Goal: Information Seeking & Learning: Learn about a topic

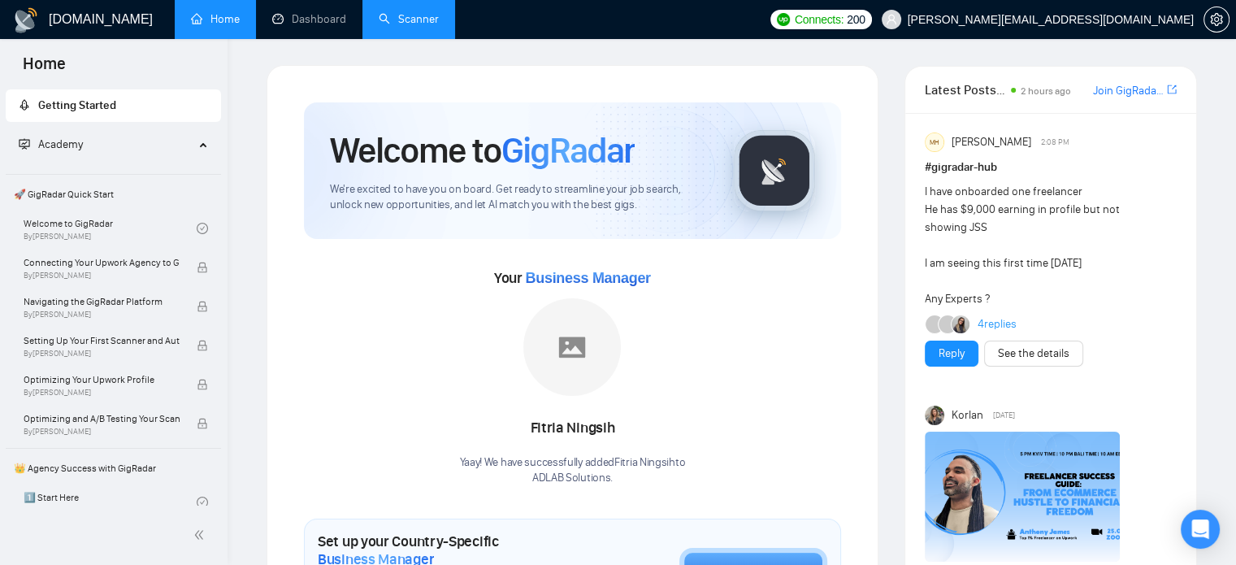
click at [406, 26] on link "Scanner" at bounding box center [409, 19] width 60 height 14
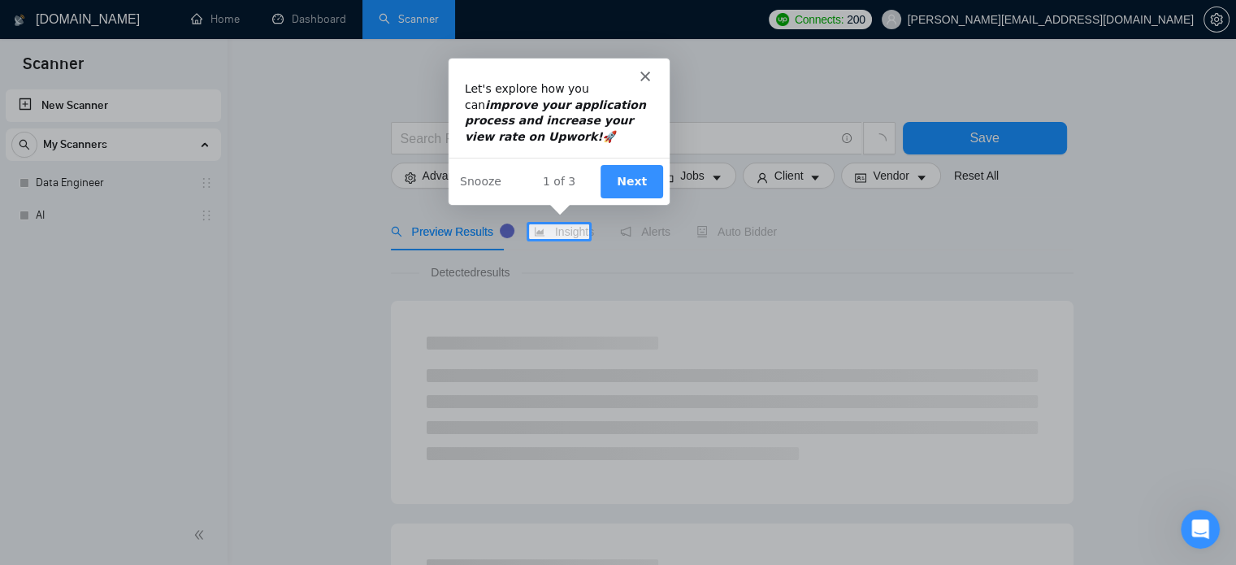
click at [608, 184] on button "Next" at bounding box center [631, 179] width 63 height 33
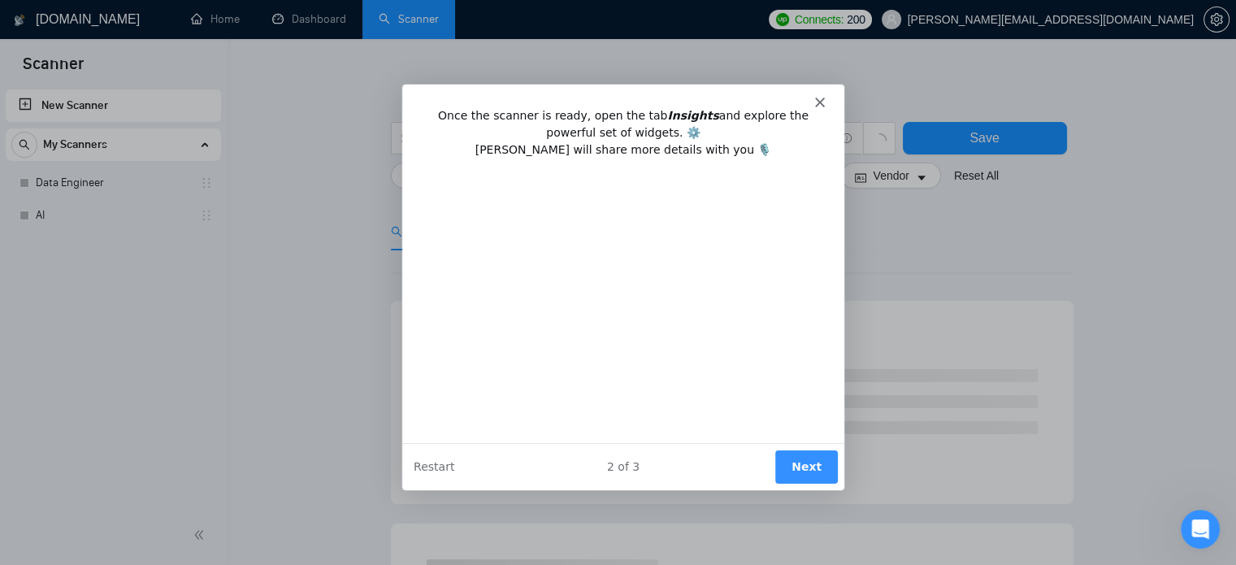
click at [348, 229] on div "Product tour overlay" at bounding box center [618, 282] width 1236 height 565
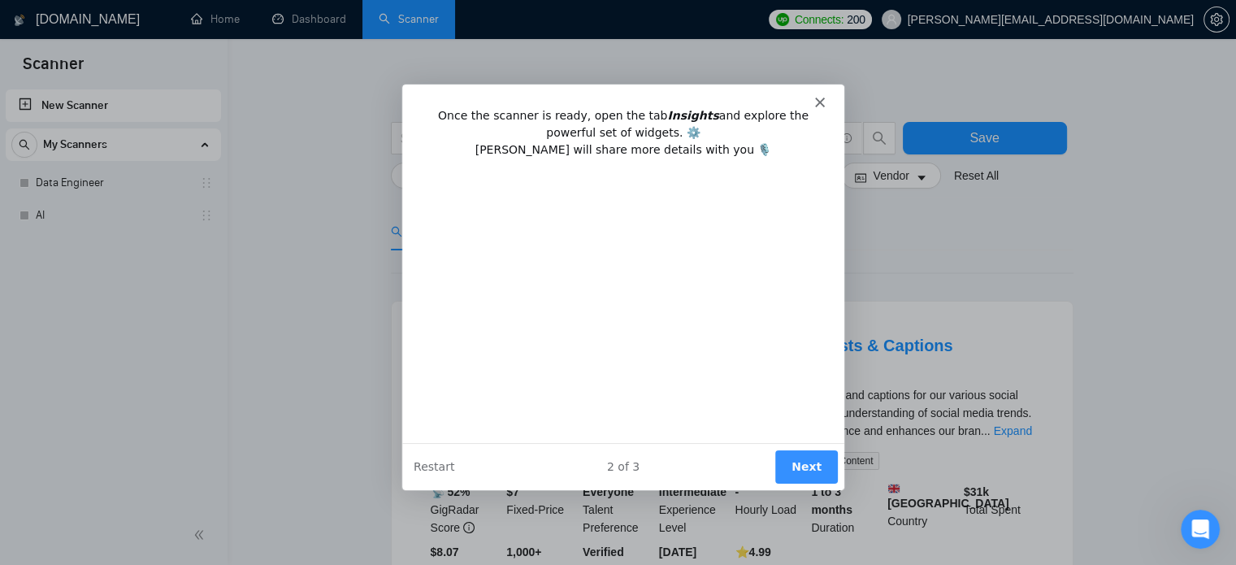
click at [787, 462] on button "Next" at bounding box center [805, 465] width 63 height 33
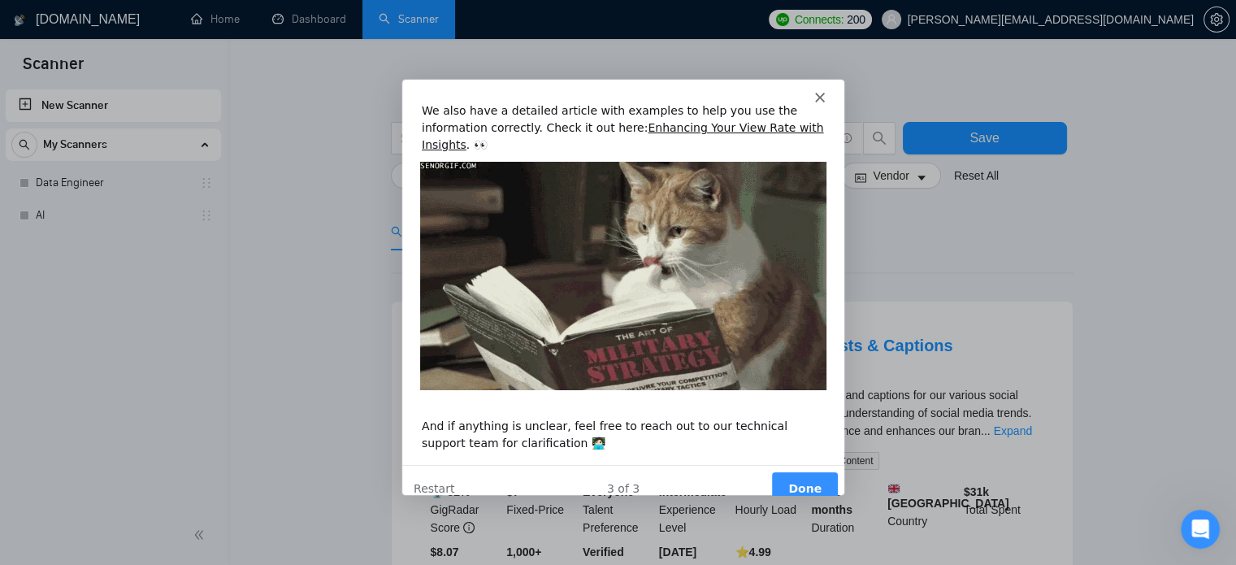
click at [822, 96] on icon "Close" at bounding box center [818, 97] width 10 height 10
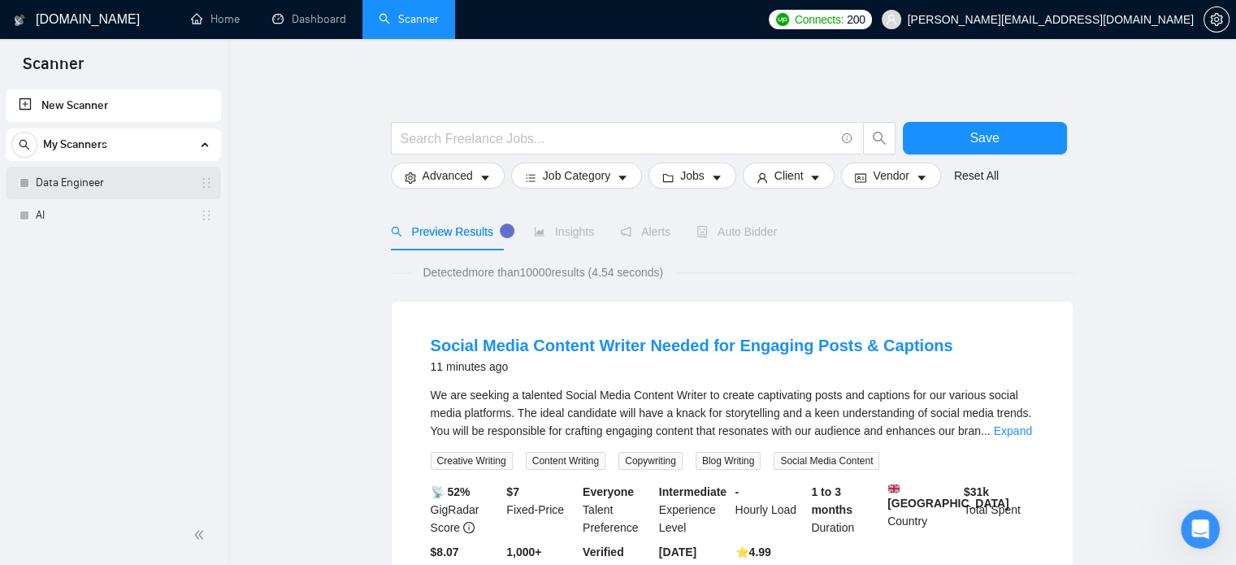
click at [85, 175] on link "Data Engineer" at bounding box center [113, 183] width 154 height 33
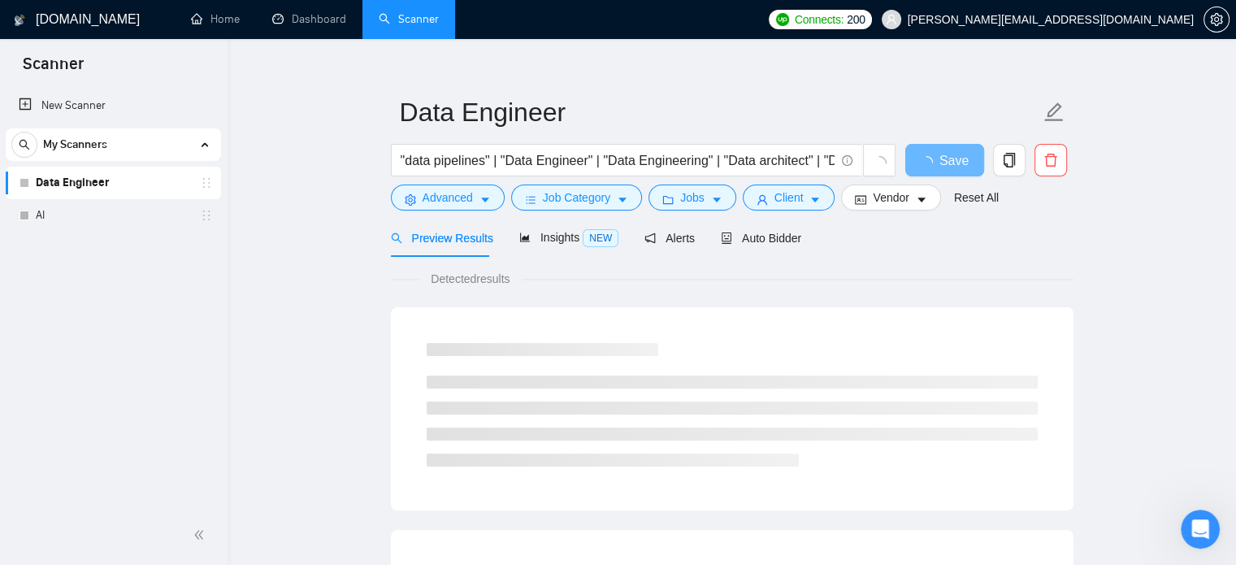
scroll to position [20, 0]
click at [548, 233] on span "Insights NEW" at bounding box center [568, 237] width 99 height 13
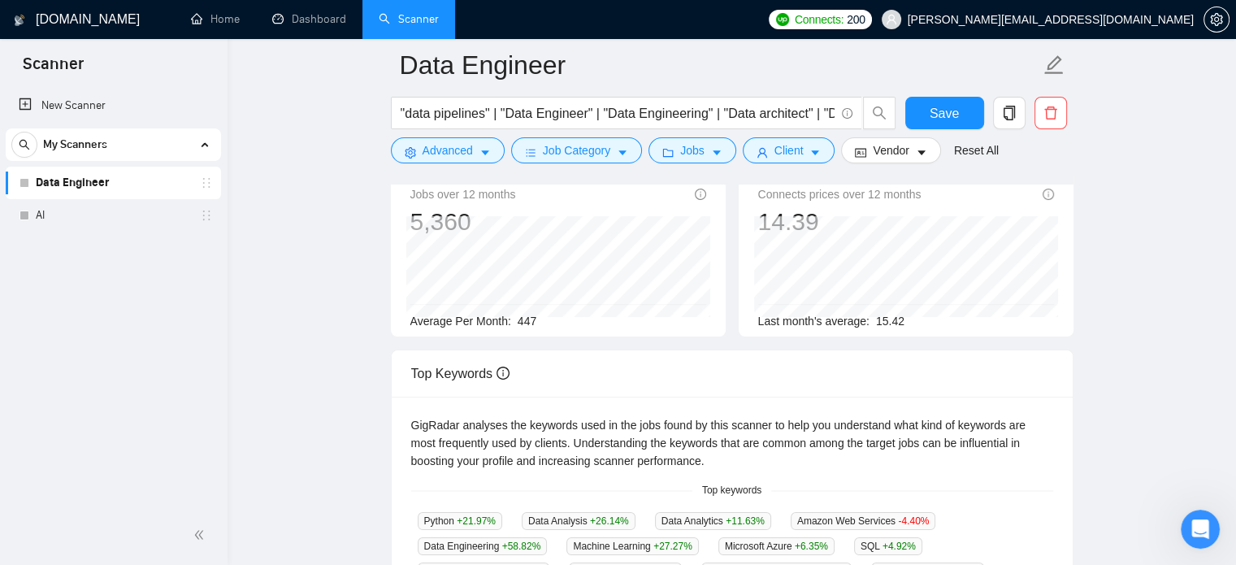
scroll to position [135, 0]
click at [523, 321] on span "447" at bounding box center [527, 319] width 19 height 13
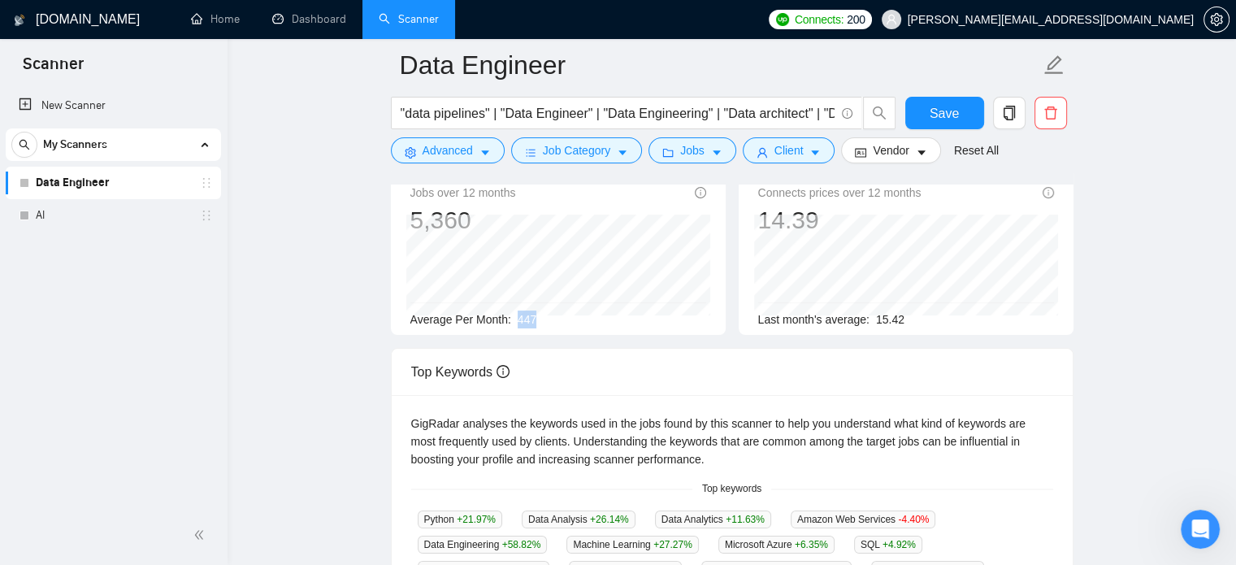
click at [523, 321] on span "447" at bounding box center [527, 319] width 19 height 13
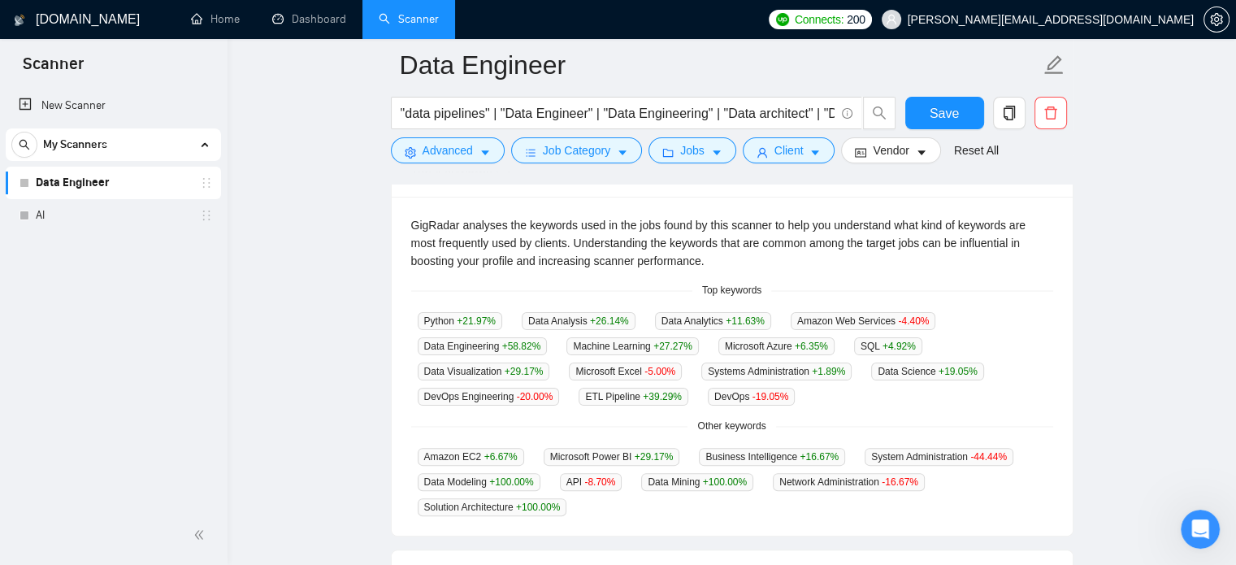
scroll to position [331, 0]
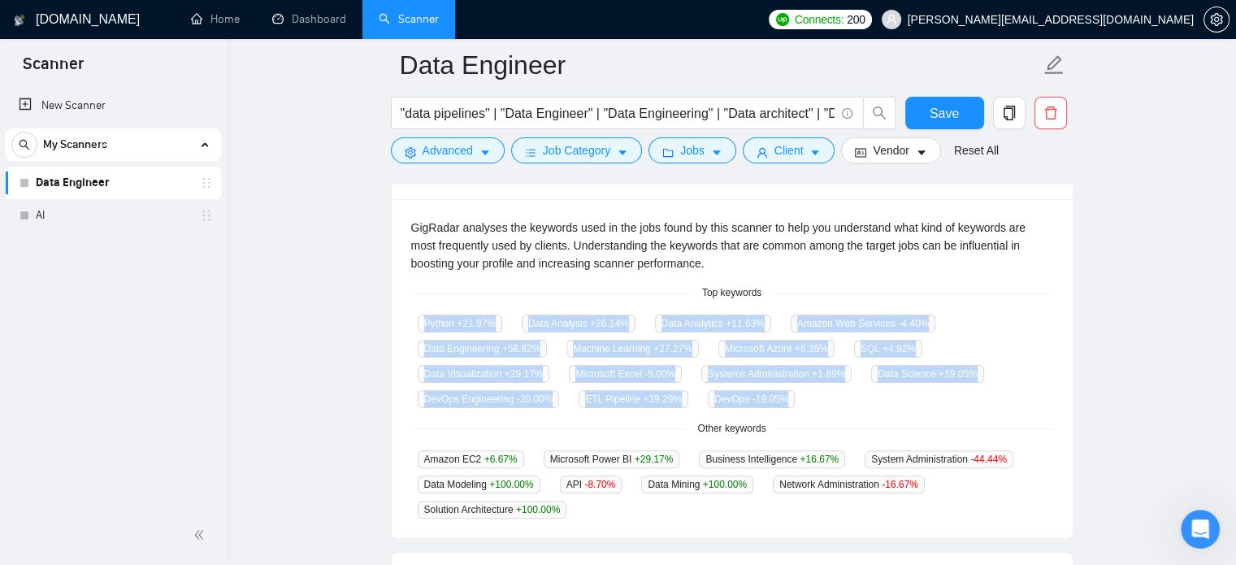
drag, startPoint x: 400, startPoint y: 315, endPoint x: 845, endPoint y: 418, distance: 457.1
click at [845, 418] on div "GigRadar analyses the keywords used in the jobs found by this scanner to help y…" at bounding box center [732, 368] width 681 height 339
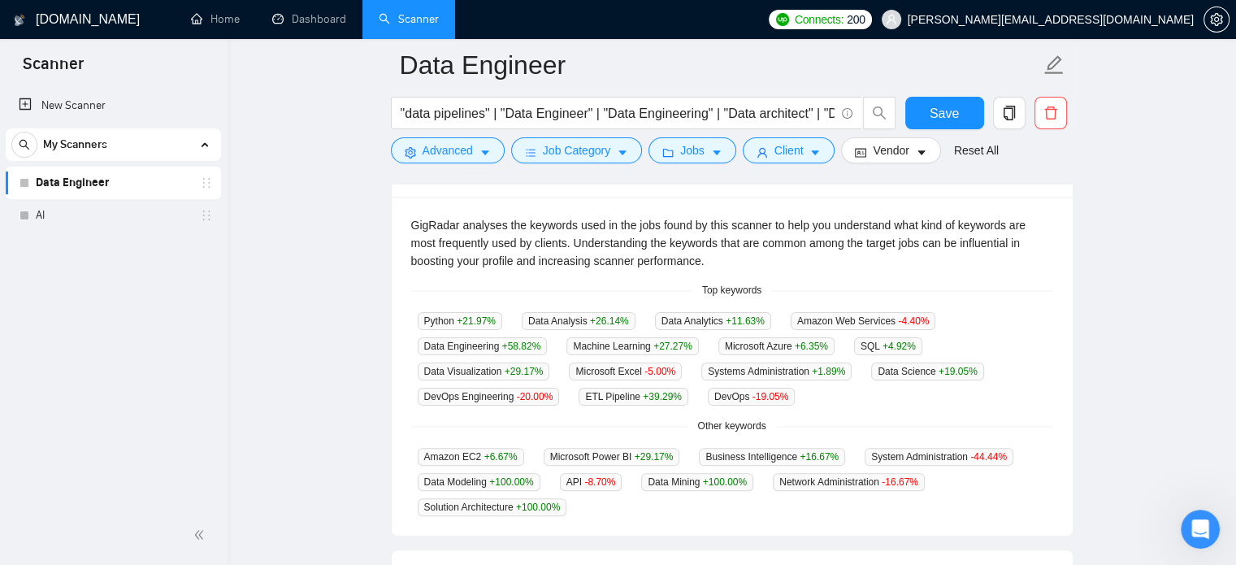
scroll to position [330, 0]
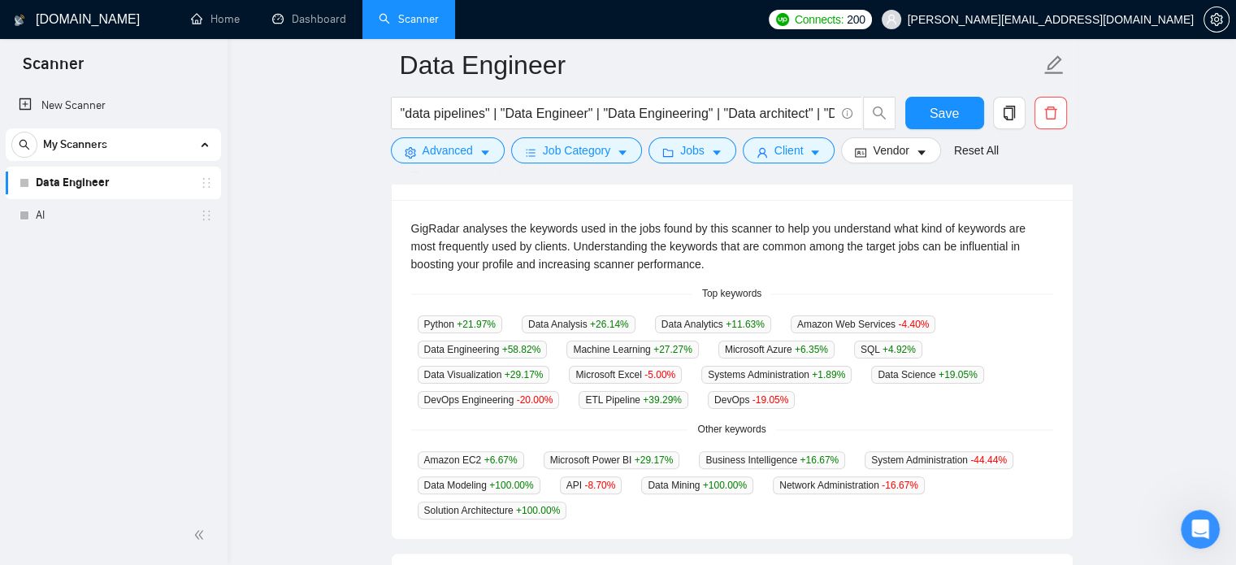
click at [278, 383] on main "Data Engineer "data pipelines" | "Data Engineer" | "Data Engineering" | "Data a…" at bounding box center [732, 299] width 957 height 1128
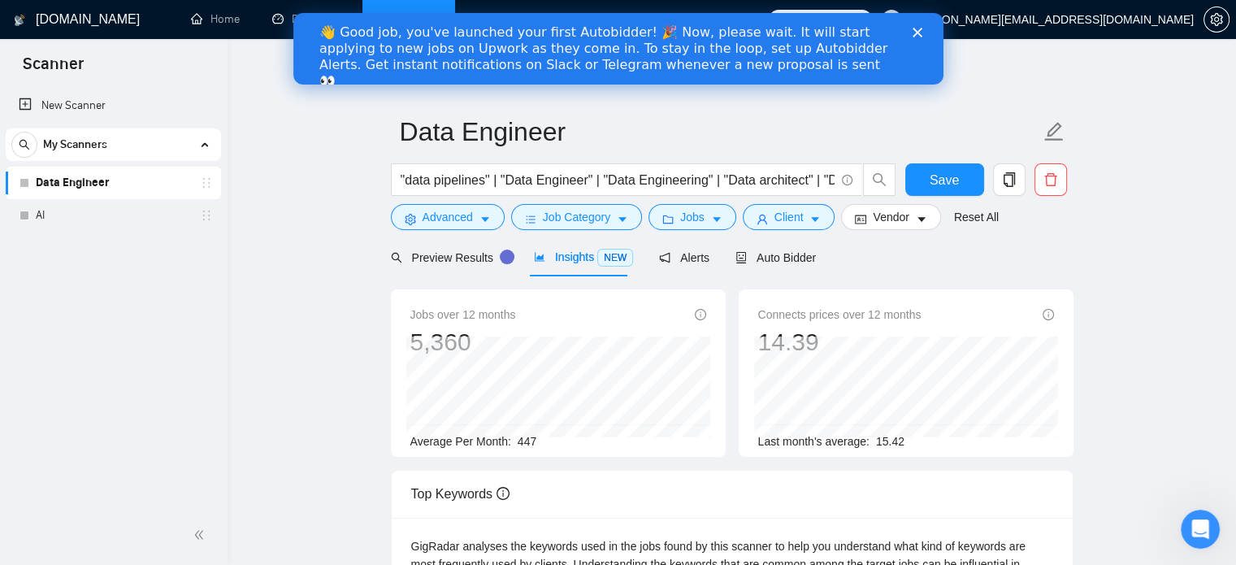
scroll to position [0, 0]
